Goal: Information Seeking & Learning: Learn about a topic

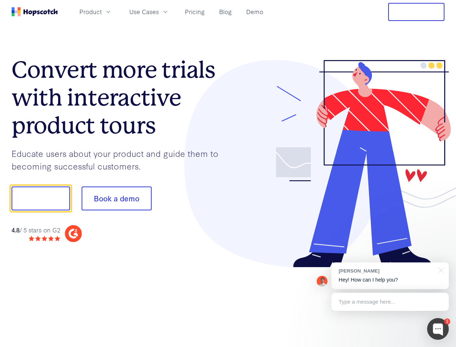
click at [228, 173] on div at bounding box center [336, 164] width 217 height 208
click at [102, 12] on span "Product" at bounding box center [91, 11] width 22 height 9
click at [159, 12] on span "Use Cases" at bounding box center [144, 11] width 30 height 9
click at [417, 12] on button "Free Trial" at bounding box center [416, 12] width 56 height 18
click at [40, 198] on button "Show me!" at bounding box center [41, 198] width 59 height 24
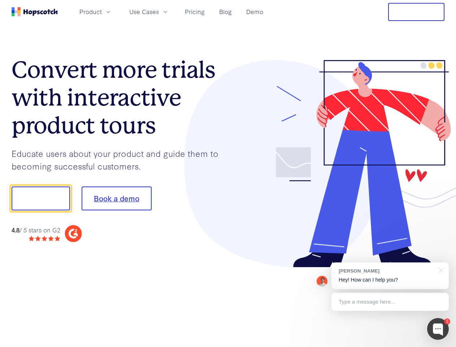
click at [116, 198] on button "Book a demo" at bounding box center [117, 198] width 70 height 24
click at [438, 329] on div at bounding box center [438, 329] width 22 height 22
click at [390, 276] on div "[PERSON_NAME] Hey! How can I help you?" at bounding box center [390, 275] width 117 height 27
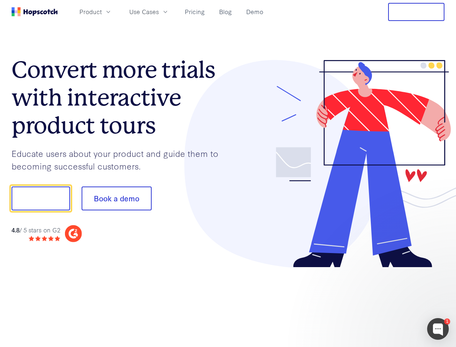
click at [440, 270] on div at bounding box center [382, 197] width 136 height 241
click at [390, 302] on div at bounding box center [382, 246] width 136 height 144
